Goal: Task Accomplishment & Management: Manage account settings

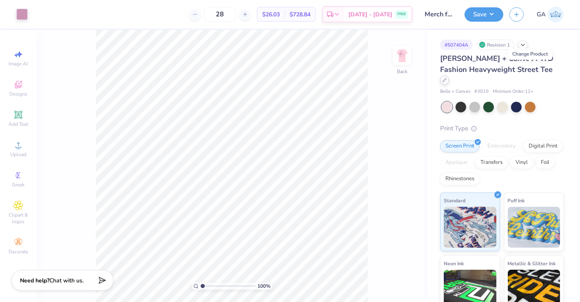
click at [447, 78] on icon at bounding box center [445, 80] width 4 height 4
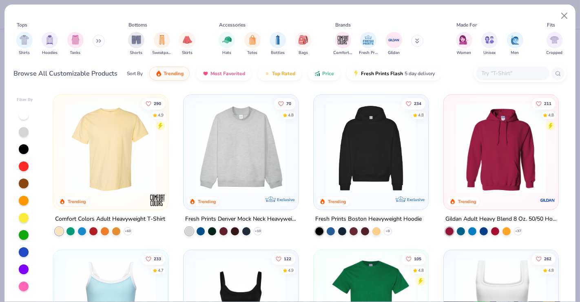
click at [492, 71] on input "text" at bounding box center [512, 73] width 63 height 9
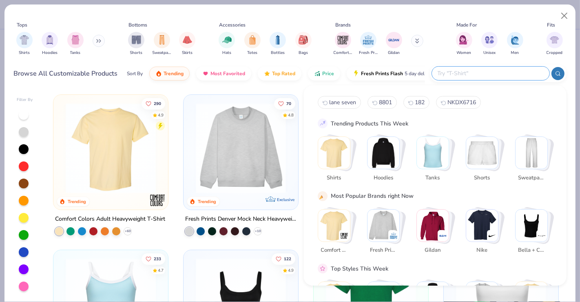
paste input "LS16005"
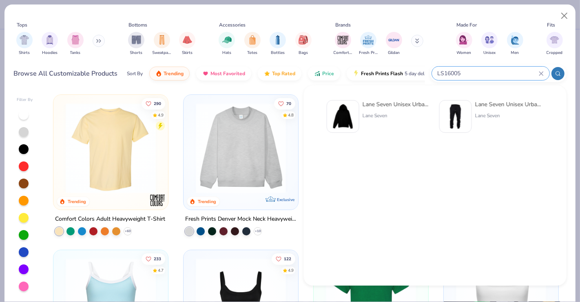
type input "LS16005"
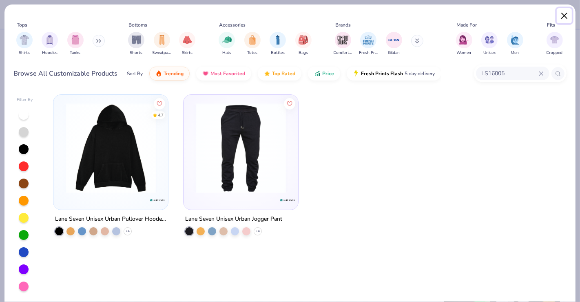
click at [565, 13] on button "Close" at bounding box center [565, 16] width 16 height 16
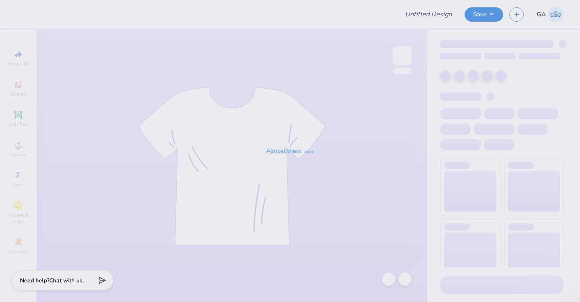
type input "Merch for Makenna"
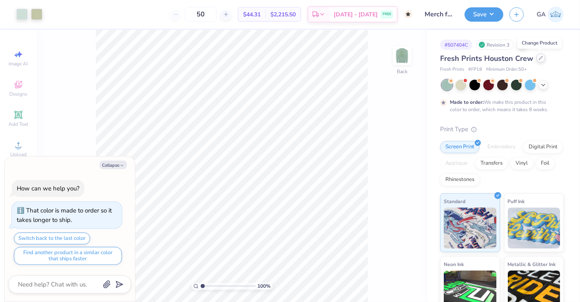
click at [543, 58] on div at bounding box center [541, 57] width 9 height 9
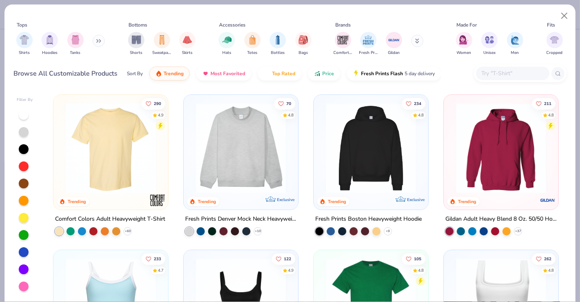
type textarea "x"
click at [495, 70] on input "text" at bounding box center [512, 73] width 63 height 9
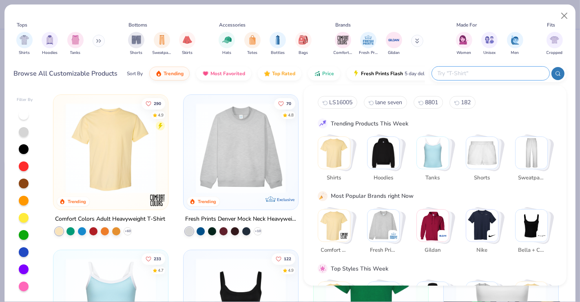
paste input "LS16004"
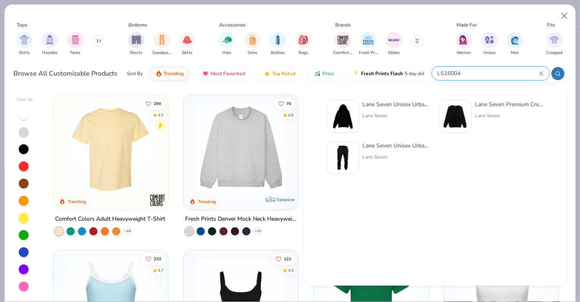
type input "LS16004"
click at [480, 115] on div "Lane Seven" at bounding box center [509, 115] width 69 height 7
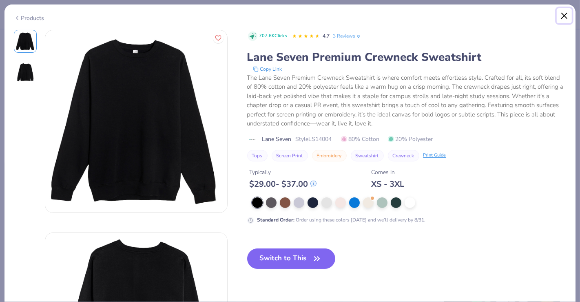
click at [563, 15] on button "Close" at bounding box center [565, 16] width 16 height 16
type textarea "x"
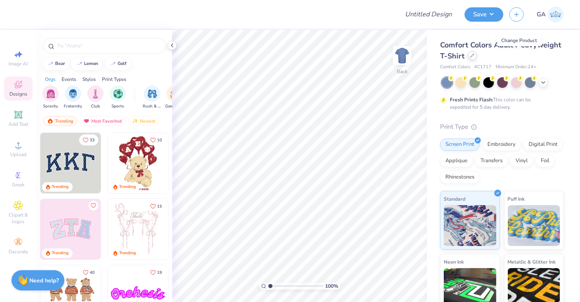
click at [475, 58] on icon at bounding box center [472, 55] width 4 height 4
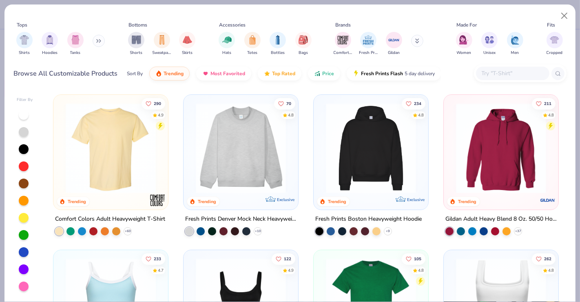
click at [497, 71] on input "text" at bounding box center [512, 73] width 63 height 9
paste input "LS16006"
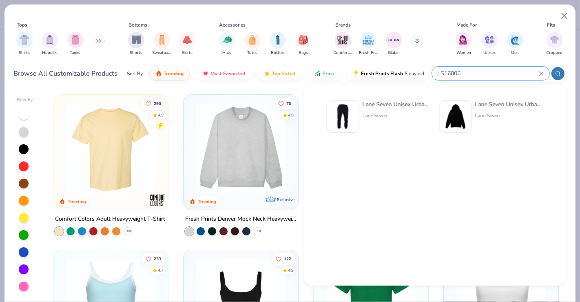
type input "LS16006"
click at [388, 107] on div "Lane Seven Unisex Urban Jogger Pant" at bounding box center [397, 104] width 69 height 9
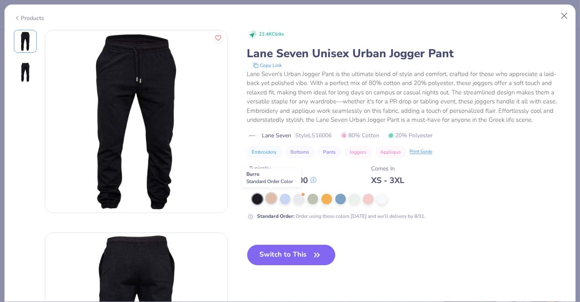
click at [274, 201] on div at bounding box center [271, 198] width 11 height 11
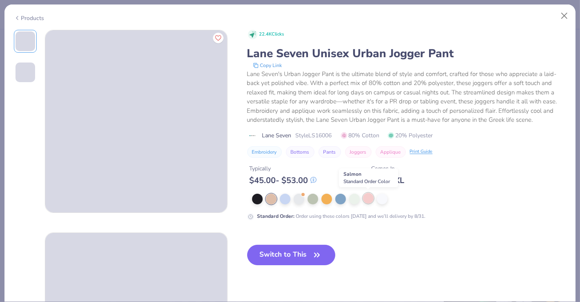
click at [368, 199] on div at bounding box center [368, 198] width 11 height 11
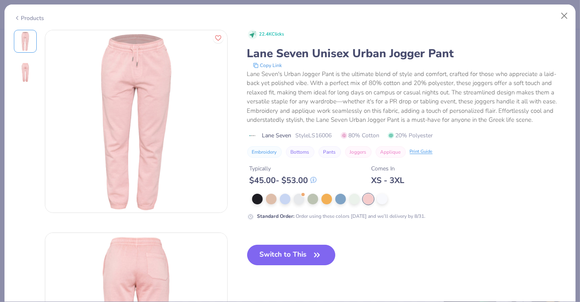
click at [298, 250] on button "Switch to This" at bounding box center [291, 254] width 89 height 20
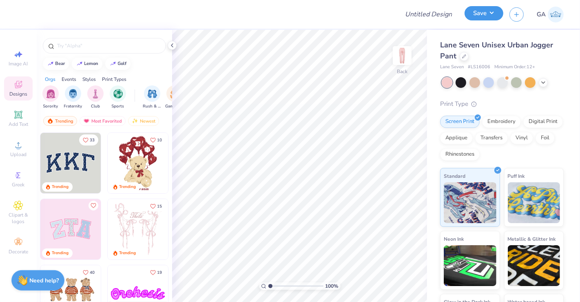
click at [492, 16] on button "Save" at bounding box center [484, 13] width 39 height 14
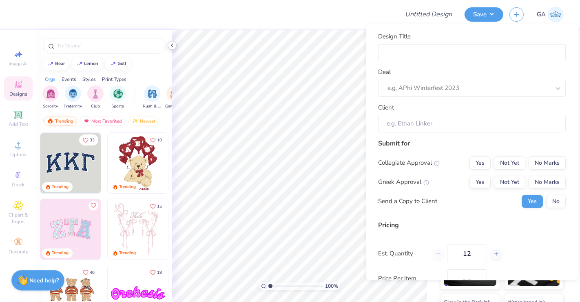
click at [173, 44] on icon at bounding box center [172, 45] width 7 height 7
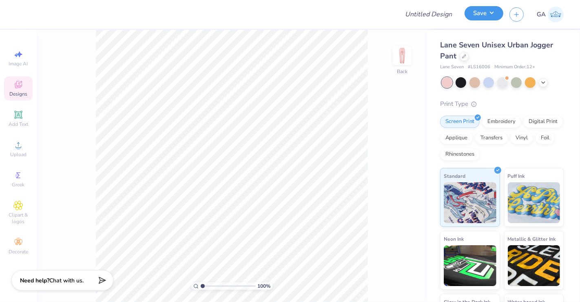
click at [488, 13] on button "Save" at bounding box center [484, 13] width 39 height 14
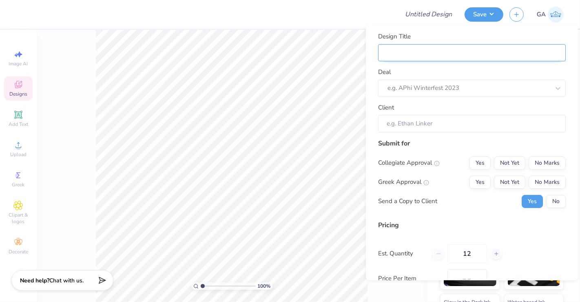
click at [518, 54] on input "Design Title" at bounding box center [472, 53] width 188 height 18
type input "S"
type input "Sw"
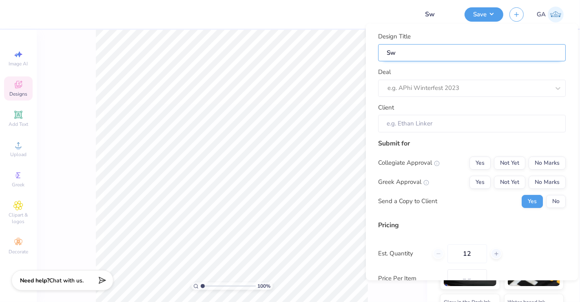
type input "Swe"
type input "Swea"
type input "Sweat"
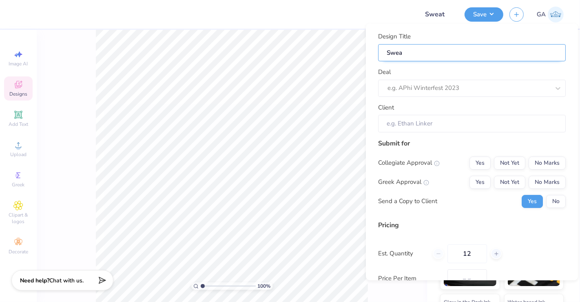
type input "Sweat"
type input "Sweatp"
type input "Sweatpa"
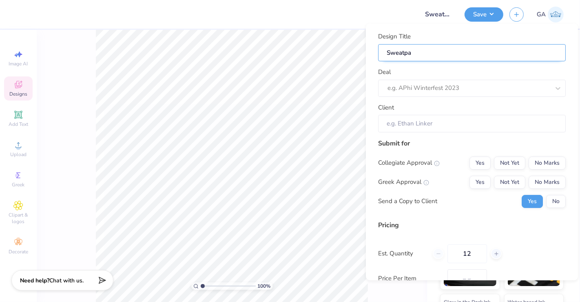
type input "Sweatpan"
type input "Sweatpant"
type input "Sweatpants"
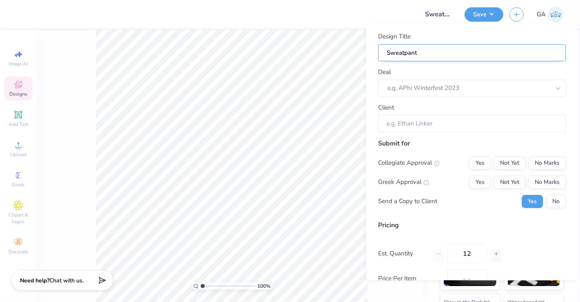
type input "Sweatpants"
type input "Sweatpants f"
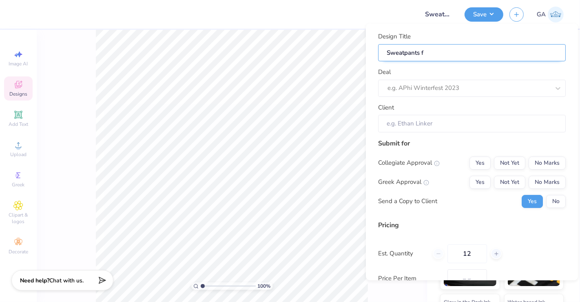
type input "Sweatpants fo"
type input "Sweatpants for"
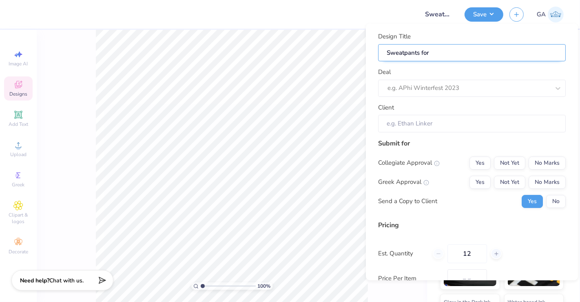
type input "Sweatpants for"
type input "Sweatpants for M"
type input "Sweatpants for Ma"
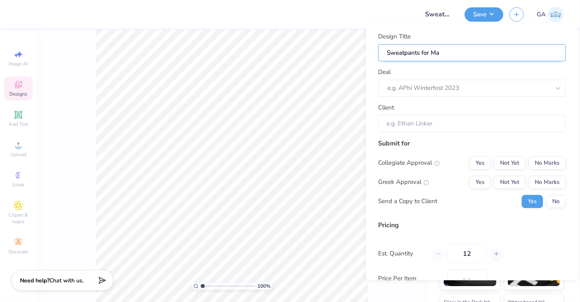
type input "Sweatpants for Mak"
type input "Sweatpants for Make"
type input "Sweatpants for Makee"
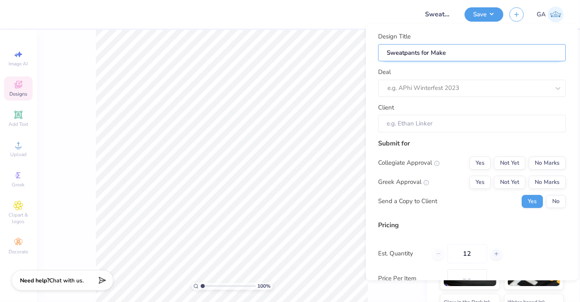
type input "Sweatpants for Makee"
type input "Sweatpants for Makeen"
type input "Sweatpants for Makeena"
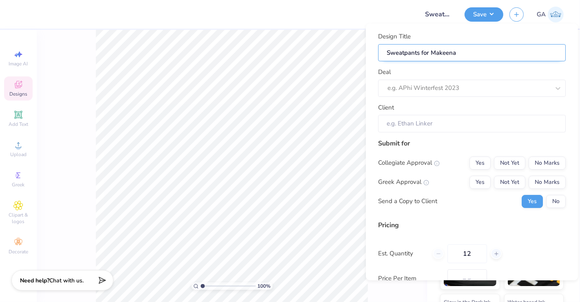
type input "Sweatpants for Makeena"
type input "Sweatpants for Makeen"
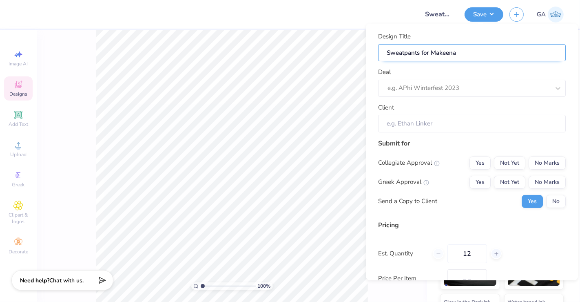
type input "Sweatpants for Makeen"
type input "Sweatpants for Makee"
type input "Sweatpants for Make"
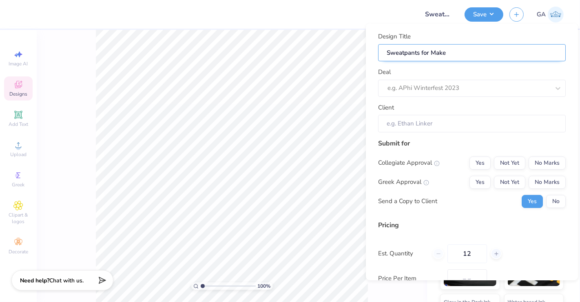
type input "Sweatpants for Maken"
type input "Sweatpants for Makenn"
type input "Sweatpants for Makenna"
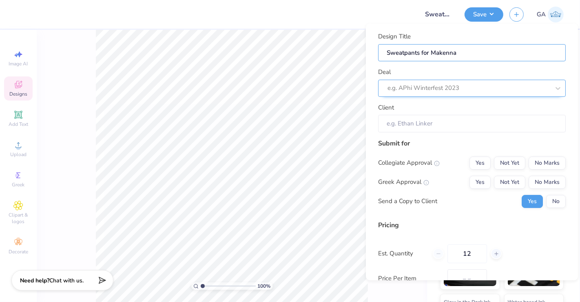
type input "Sweatpants for Makenna"
click at [457, 94] on div "e.g. APhi Winterfest 2023" at bounding box center [472, 87] width 188 height 17
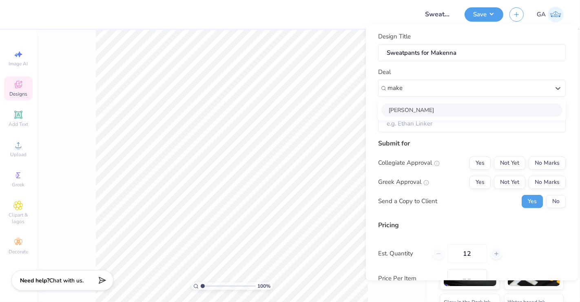
click at [454, 103] on div "Makenna Warnkes" at bounding box center [472, 109] width 181 height 13
type input "make"
type input "Makenna Warnkes"
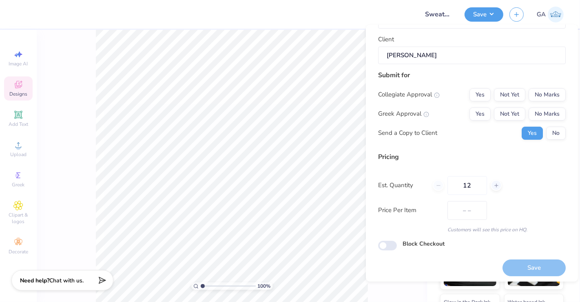
scroll to position [71, 0]
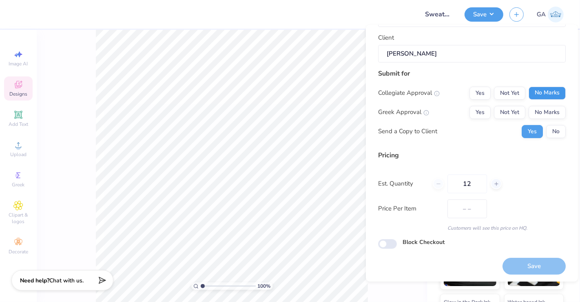
click at [536, 90] on button "No Marks" at bounding box center [547, 92] width 37 height 13
click at [536, 111] on button "No Marks" at bounding box center [547, 111] width 37 height 13
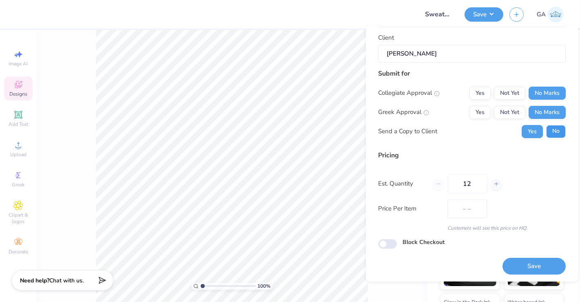
click at [553, 130] on button "No" at bounding box center [556, 130] width 20 height 13
click at [481, 181] on input "12" at bounding box center [468, 183] width 40 height 19
type input "1"
type input "28"
click at [513, 264] on button "Save" at bounding box center [534, 265] width 63 height 17
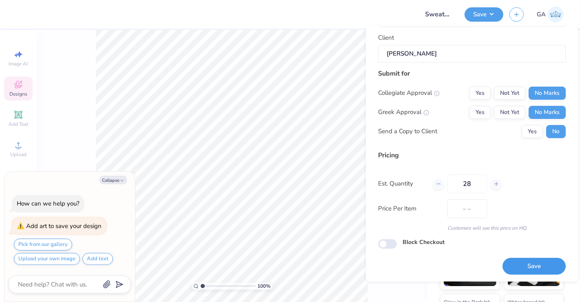
click at [513, 264] on button "Save" at bounding box center [534, 265] width 63 height 17
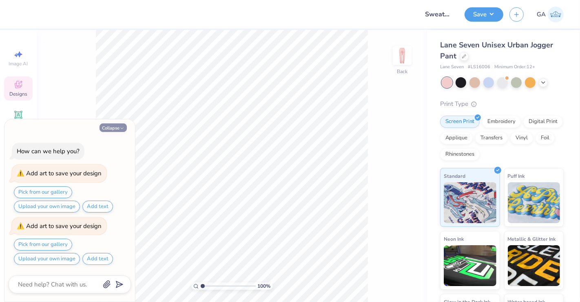
click at [113, 125] on button "Collapse" at bounding box center [113, 127] width 27 height 9
type textarea "x"
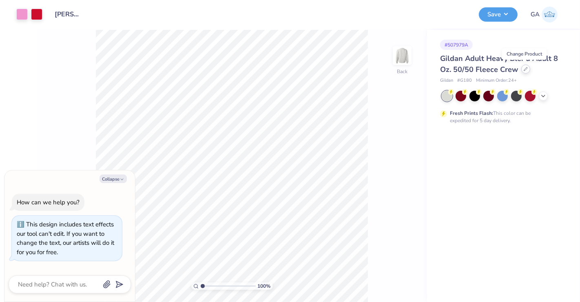
click at [524, 69] on icon at bounding box center [526, 69] width 4 height 4
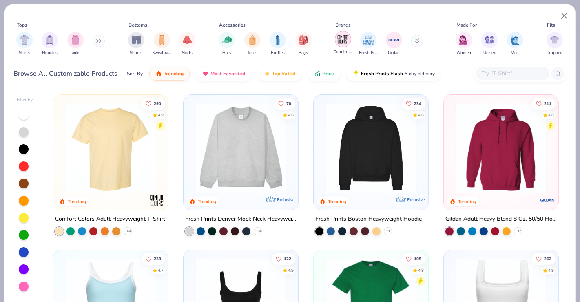
click at [344, 42] on img "filter for Comfort Colors" at bounding box center [343, 39] width 12 height 12
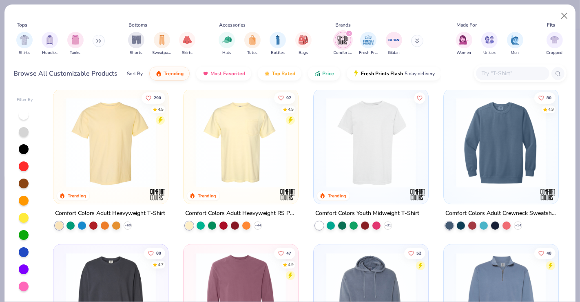
scroll to position [4, 0]
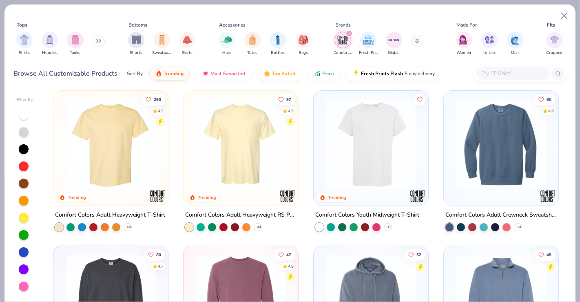
click at [466, 140] on img at bounding box center [501, 144] width 98 height 90
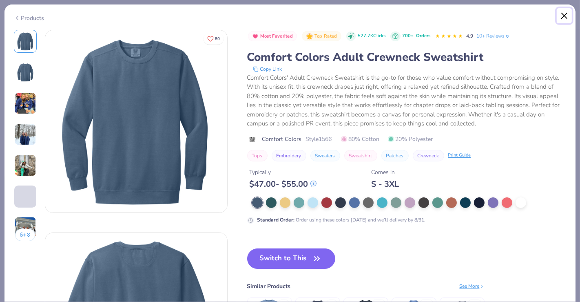
click at [563, 12] on button "Close" at bounding box center [565, 16] width 16 height 16
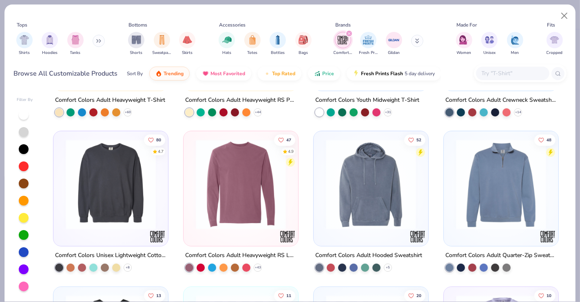
scroll to position [122, 0]
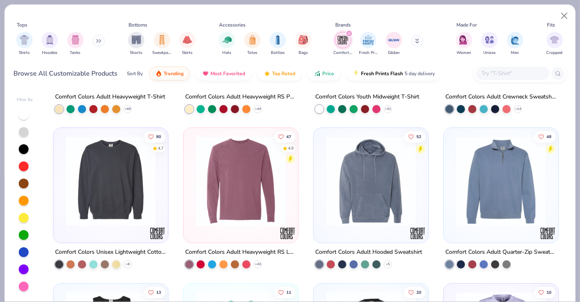
click at [126, 186] on img at bounding box center [111, 181] width 98 height 90
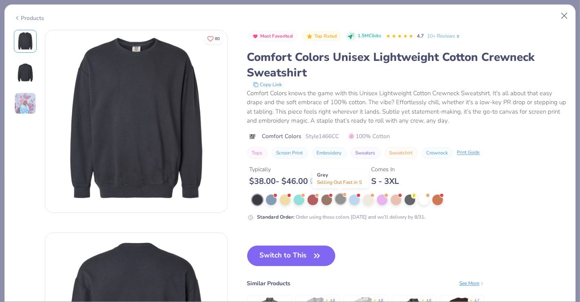
click at [342, 200] on div at bounding box center [340, 198] width 11 height 11
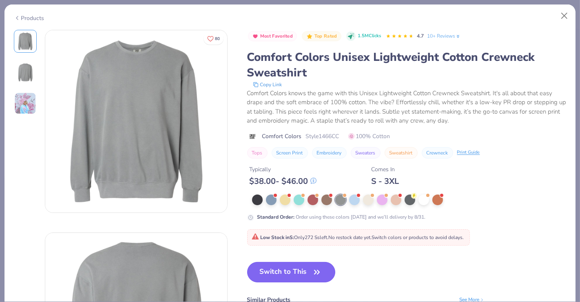
click at [295, 271] on button "Switch to This" at bounding box center [291, 272] width 89 height 20
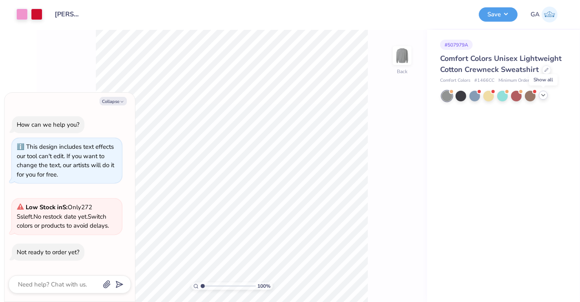
click at [546, 93] on icon at bounding box center [543, 95] width 7 height 7
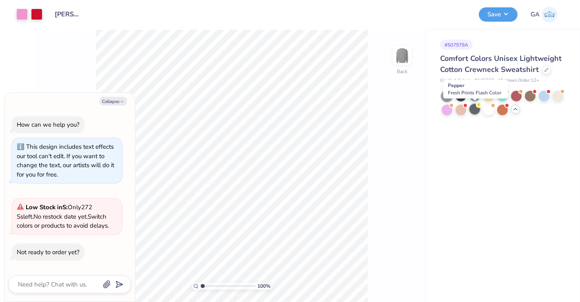
click at [474, 111] on div at bounding box center [475, 109] width 11 height 11
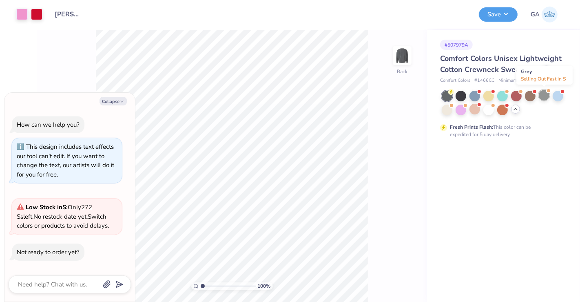
click at [541, 95] on div at bounding box center [544, 95] width 11 height 11
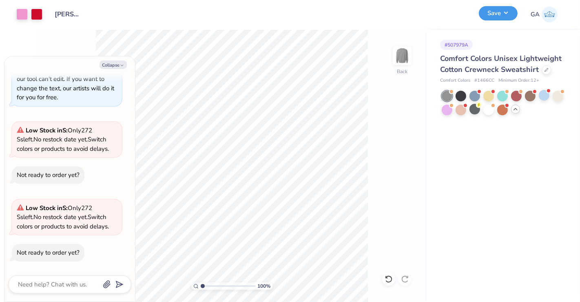
click at [494, 7] on button "Save" at bounding box center [498, 13] width 39 height 14
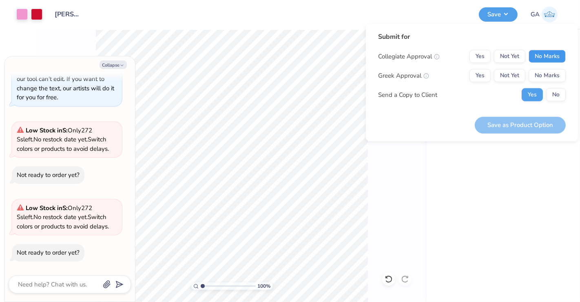
click at [549, 55] on button "No Marks" at bounding box center [547, 56] width 37 height 13
click at [549, 66] on div "Collegiate Approval Yes Not Yet No Marks Greek Approval Yes Not Yet No Marks Se…" at bounding box center [472, 75] width 188 height 51
click at [548, 71] on button "No Marks" at bounding box center [547, 75] width 37 height 13
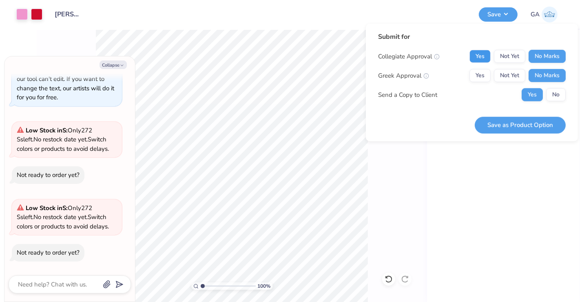
click at [482, 60] on button "Yes" at bounding box center [480, 56] width 21 height 13
click at [551, 93] on button "No" at bounding box center [556, 94] width 20 height 13
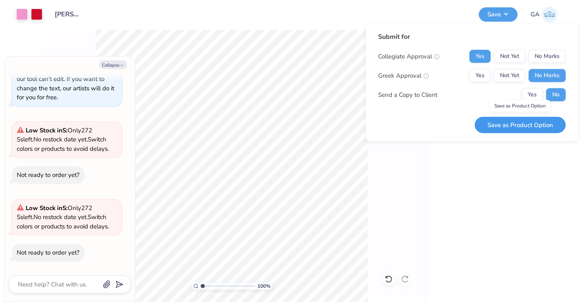
click at [532, 122] on button "Save as Product Option" at bounding box center [520, 124] width 91 height 17
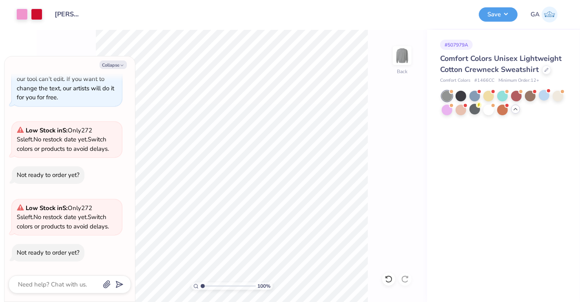
click at [112, 70] on div "Collapse How can we help you? This design includes text effects our tool can't …" at bounding box center [69, 178] width 131 height 245
click at [115, 66] on button "Collapse" at bounding box center [113, 64] width 27 height 9
type textarea "x"
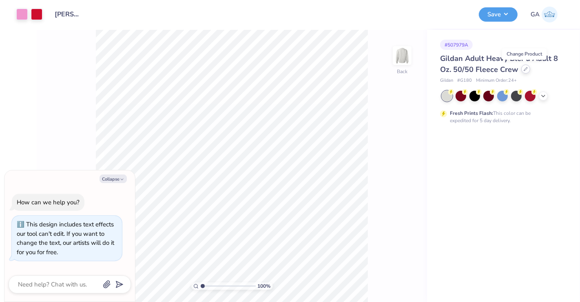
click at [523, 71] on div at bounding box center [525, 68] width 9 height 9
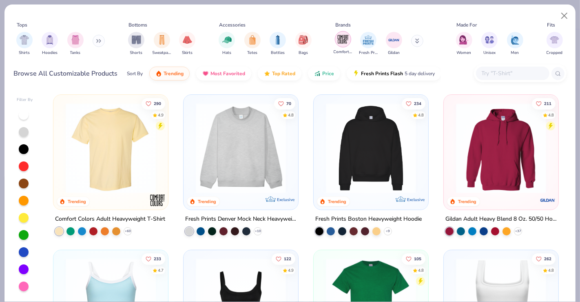
click at [338, 44] on img "filter for Comfort Colors" at bounding box center [343, 39] width 12 height 12
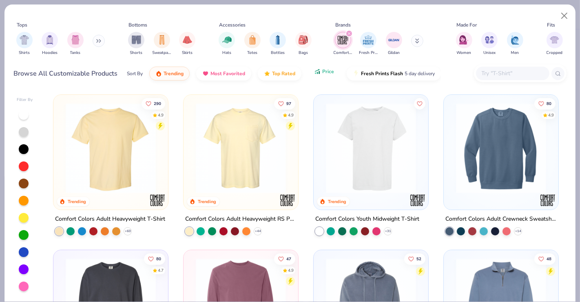
click at [324, 70] on span "Price" at bounding box center [328, 71] width 12 height 7
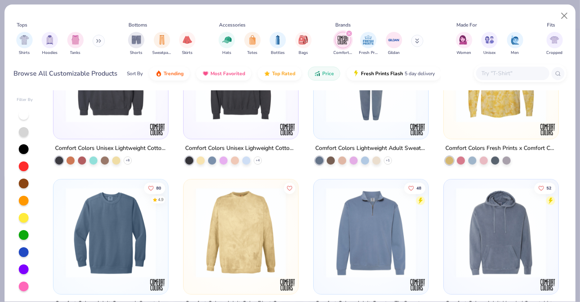
scroll to position [568, 0]
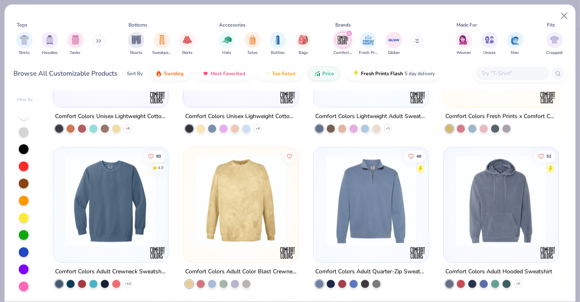
click at [134, 250] on div at bounding box center [111, 202] width 106 height 102
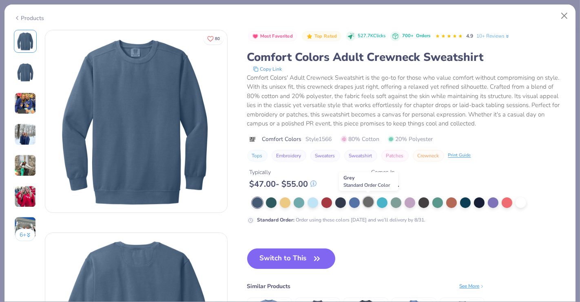
click at [369, 201] on div at bounding box center [368, 201] width 11 height 11
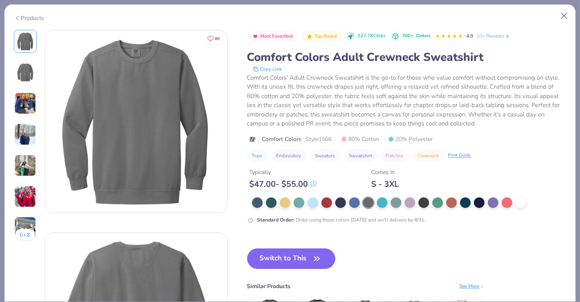
click at [287, 254] on button "Switch to This" at bounding box center [291, 258] width 89 height 20
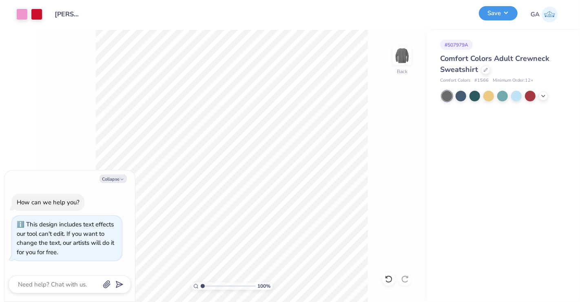
click at [510, 16] on button "Save" at bounding box center [498, 13] width 39 height 14
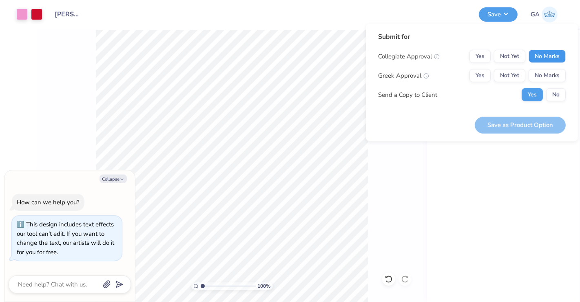
click at [546, 55] on button "No Marks" at bounding box center [547, 56] width 37 height 13
click at [483, 58] on button "Yes" at bounding box center [480, 56] width 21 height 13
click at [547, 78] on button "No Marks" at bounding box center [547, 75] width 37 height 13
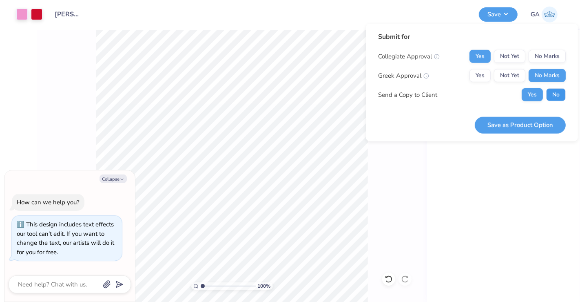
click at [555, 94] on button "No" at bounding box center [556, 94] width 20 height 13
click at [532, 121] on button "Save as Product Option" at bounding box center [520, 124] width 91 height 17
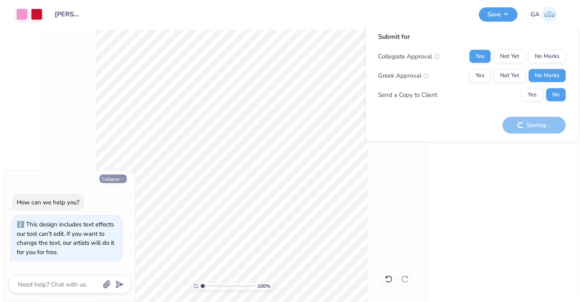
click at [125, 180] on button "Collapse" at bounding box center [113, 178] width 27 height 9
type textarea "x"
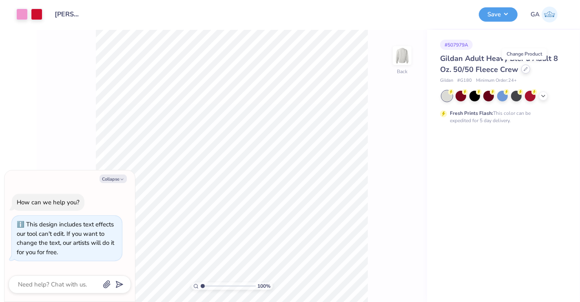
click at [526, 70] on icon at bounding box center [526, 69] width 4 height 4
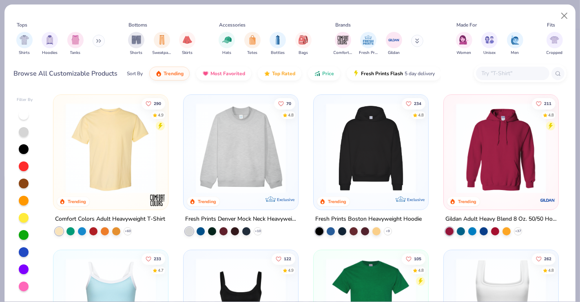
click at [95, 40] on button at bounding box center [99, 41] width 12 height 12
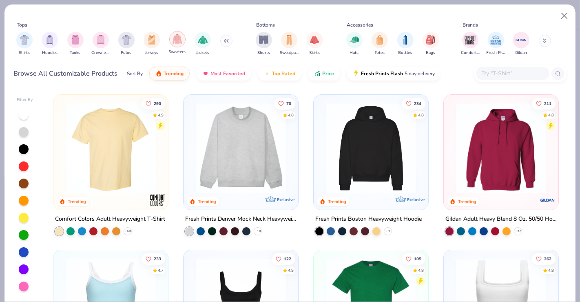
click at [173, 42] on img "filter for Sweaters" at bounding box center [177, 38] width 9 height 9
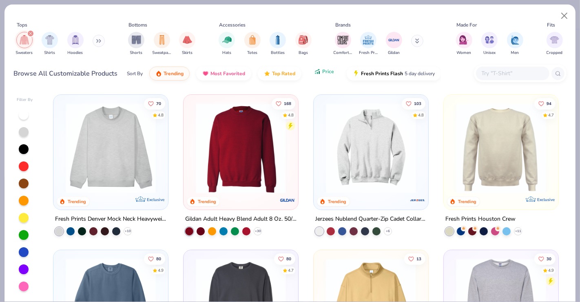
click at [331, 69] on span "Price" at bounding box center [328, 71] width 12 height 7
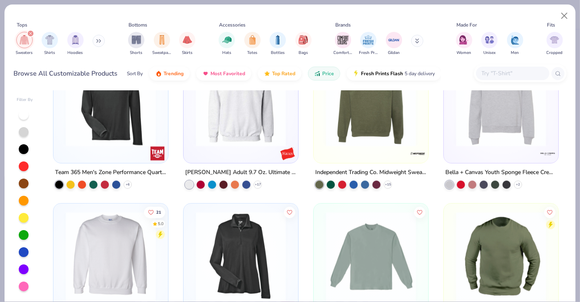
scroll to position [369, 0]
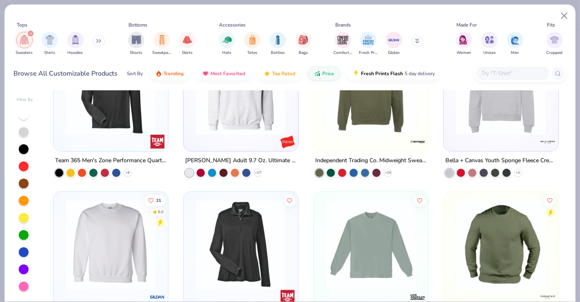
click at [474, 125] on img at bounding box center [501, 89] width 98 height 90
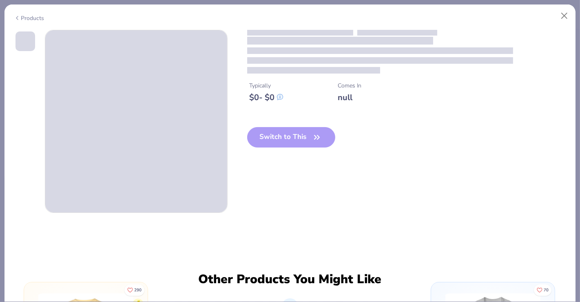
click at [36, 14] on div "Products" at bounding box center [29, 18] width 31 height 9
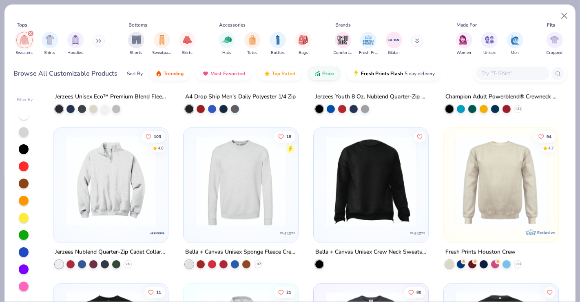
scroll to position [755, 0]
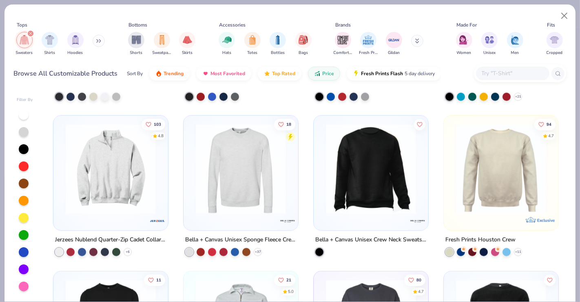
click at [251, 204] on img at bounding box center [241, 169] width 98 height 90
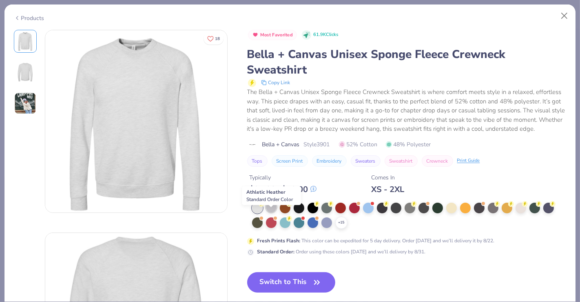
click at [271, 212] on div at bounding box center [271, 207] width 11 height 11
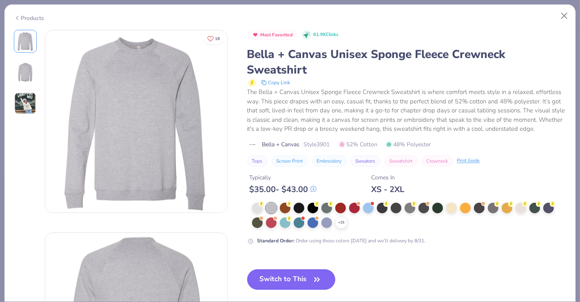
click at [291, 280] on button "Switch to This" at bounding box center [291, 279] width 89 height 20
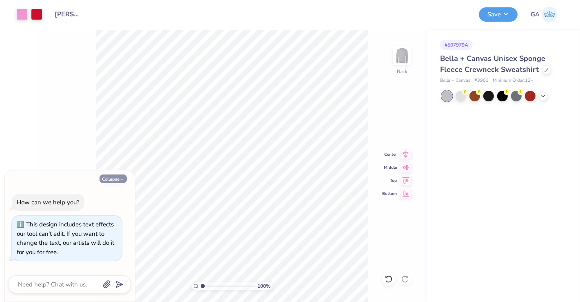
click at [122, 179] on icon "button" at bounding box center [122, 179] width 5 height 5
type textarea "x"
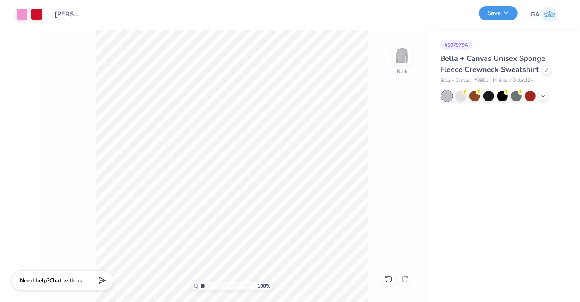
click at [506, 10] on button "Save" at bounding box center [498, 13] width 39 height 14
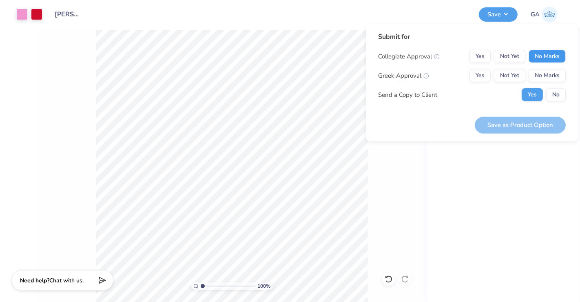
click at [541, 53] on button "No Marks" at bounding box center [547, 56] width 37 height 13
click at [481, 54] on button "Yes" at bounding box center [480, 56] width 21 height 13
click at [537, 75] on button "No Marks" at bounding box center [547, 75] width 37 height 13
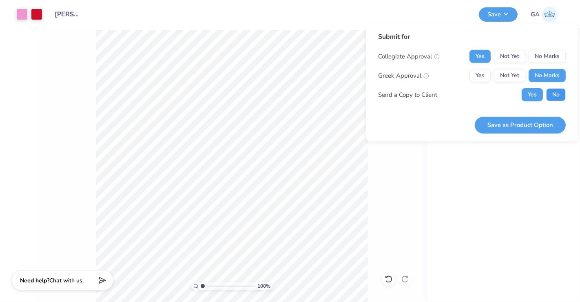
click at [552, 89] on button "No" at bounding box center [556, 94] width 20 height 13
click at [524, 122] on button "Save as Product Option" at bounding box center [520, 124] width 91 height 17
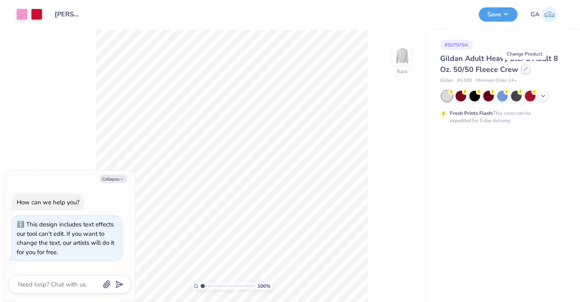
click at [527, 71] on div at bounding box center [525, 68] width 9 height 9
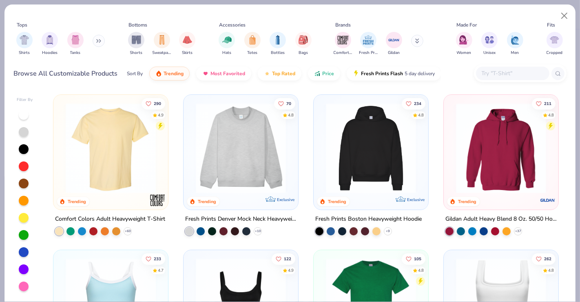
click at [102, 45] on button at bounding box center [99, 41] width 12 height 12
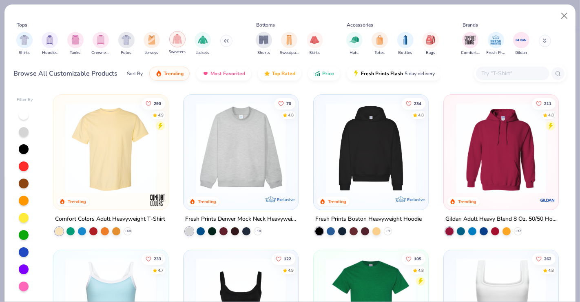
click at [172, 41] on div "filter for Sweaters" at bounding box center [177, 39] width 16 height 16
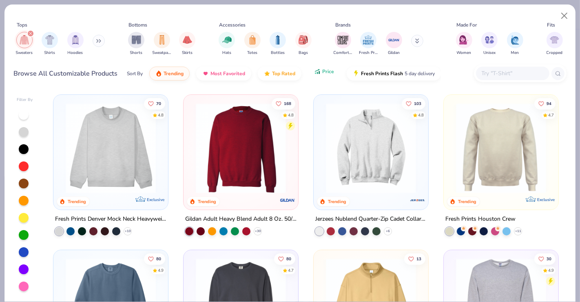
click at [318, 75] on button "Price" at bounding box center [324, 71] width 32 height 14
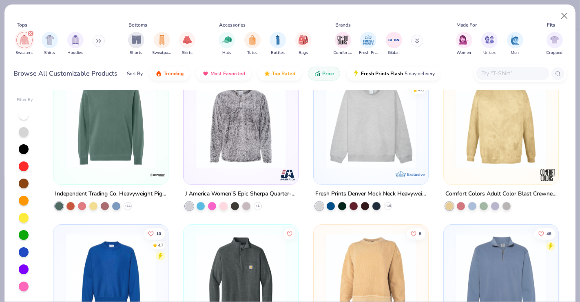
scroll to position [1577, 0]
click at [366, 139] on img at bounding box center [371, 122] width 98 height 90
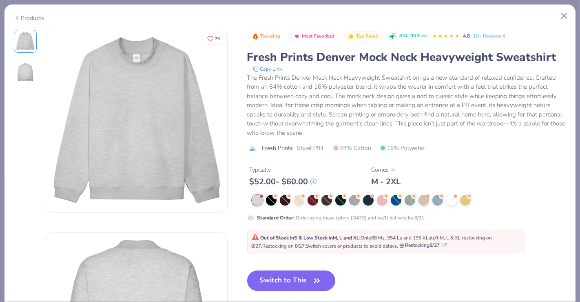
click at [324, 280] on button "Switch to This" at bounding box center [291, 280] width 89 height 20
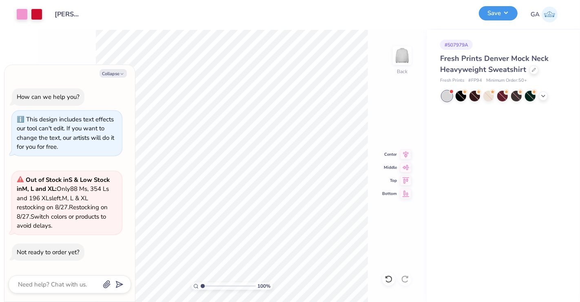
click at [504, 12] on button "Save" at bounding box center [498, 13] width 39 height 14
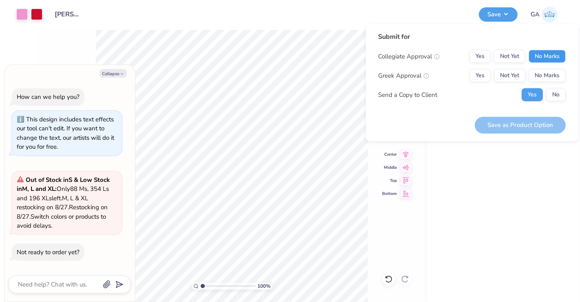
click at [550, 59] on button "No Marks" at bounding box center [547, 56] width 37 height 13
click at [481, 58] on button "Yes" at bounding box center [480, 56] width 21 height 13
click at [547, 76] on button "No Marks" at bounding box center [547, 75] width 37 height 13
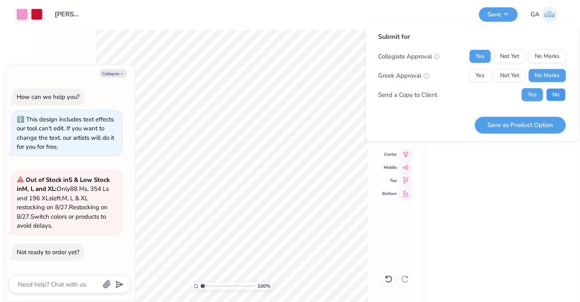
click at [556, 97] on button "No" at bounding box center [556, 94] width 20 height 13
click at [516, 126] on button "Save as Product Option" at bounding box center [520, 124] width 91 height 17
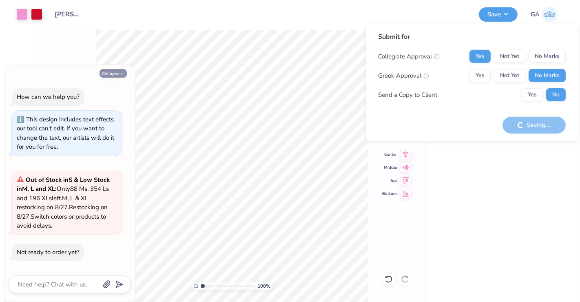
click at [123, 75] on icon "button" at bounding box center [122, 73] width 5 height 5
type textarea "x"
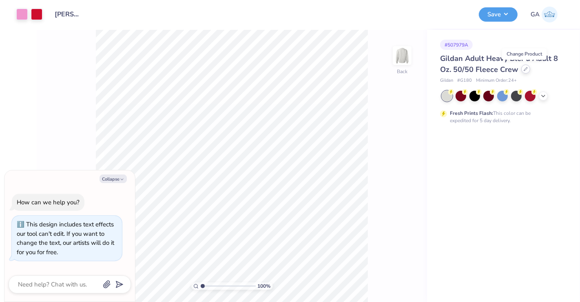
click at [524, 69] on icon at bounding box center [526, 69] width 4 height 4
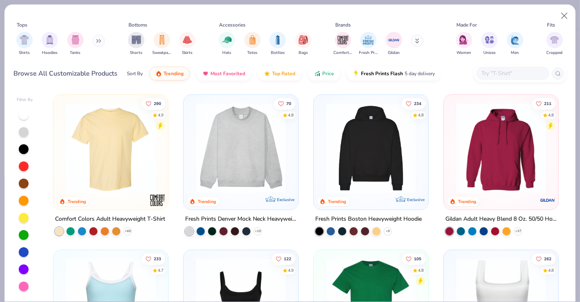
click at [100, 42] on icon at bounding box center [98, 41] width 5 height 4
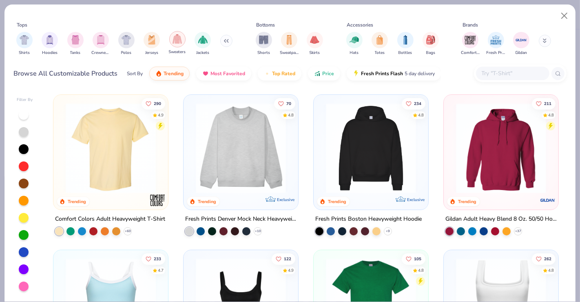
click at [173, 44] on div "filter for Sweaters" at bounding box center [177, 39] width 16 height 16
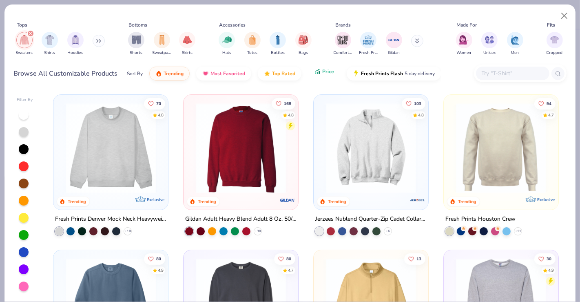
click at [327, 77] on button "Price" at bounding box center [324, 71] width 32 height 14
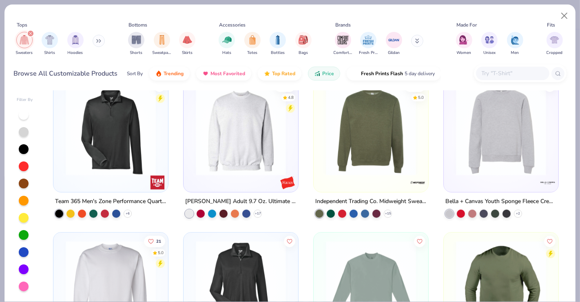
scroll to position [284, 0]
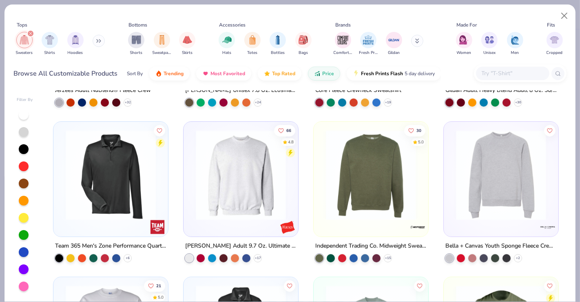
click at [339, 187] on img at bounding box center [371, 174] width 98 height 90
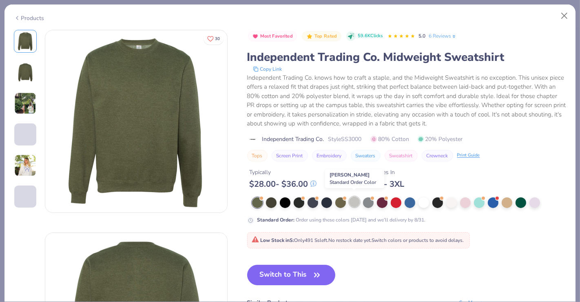
click at [354, 197] on div at bounding box center [354, 201] width 11 height 11
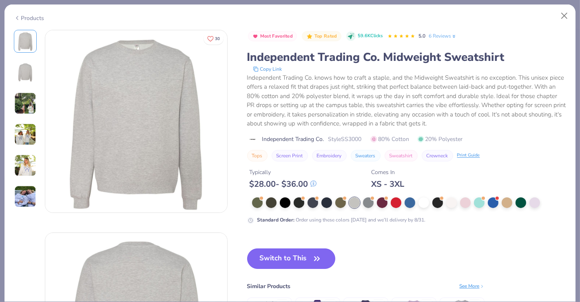
click at [292, 266] on button "Switch to This" at bounding box center [291, 258] width 89 height 20
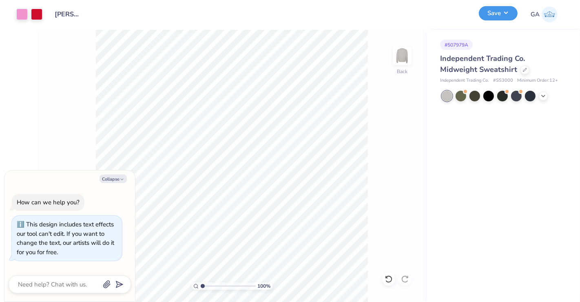
click at [506, 16] on button "Save" at bounding box center [498, 13] width 39 height 14
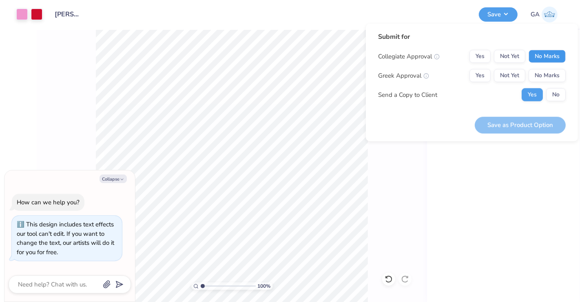
click at [544, 56] on button "No Marks" at bounding box center [547, 56] width 37 height 13
click at [481, 55] on button "Yes" at bounding box center [480, 56] width 21 height 13
click at [554, 75] on button "No Marks" at bounding box center [547, 75] width 37 height 13
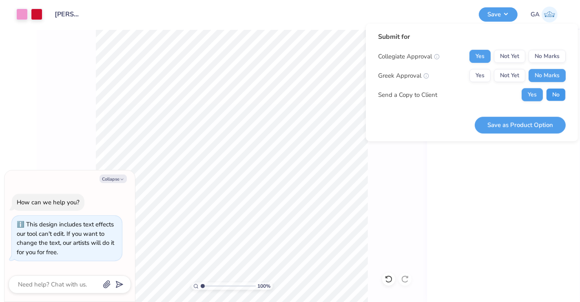
click at [556, 91] on button "No" at bounding box center [556, 94] width 20 height 13
click at [528, 125] on button "Save as Product Option" at bounding box center [520, 124] width 91 height 17
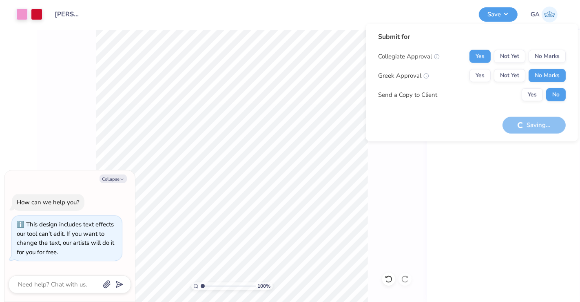
type textarea "x"
